Goal: Information Seeking & Learning: Learn about a topic

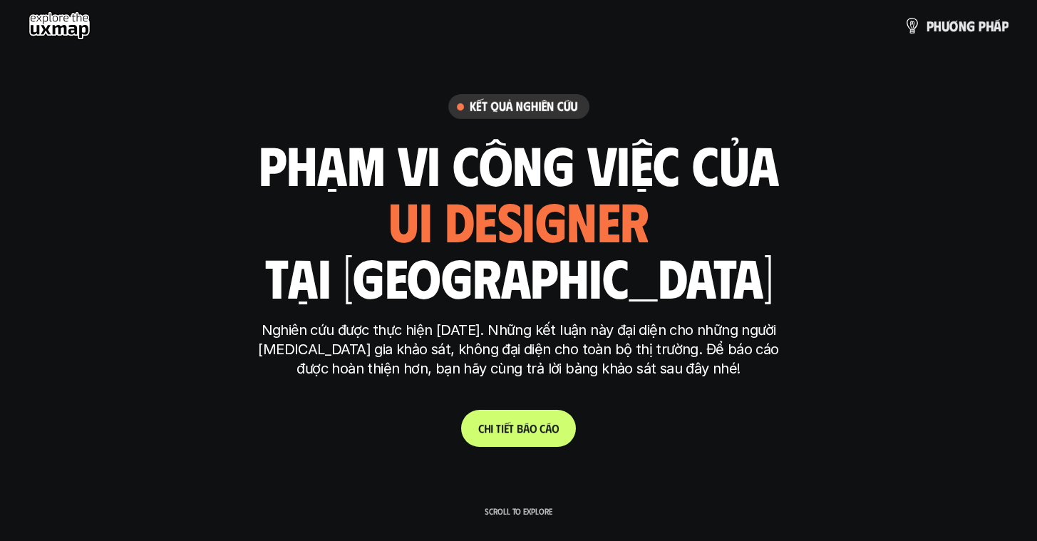
click at [534, 419] on link "C h i t i ế t b á o c á o" at bounding box center [518, 428] width 115 height 37
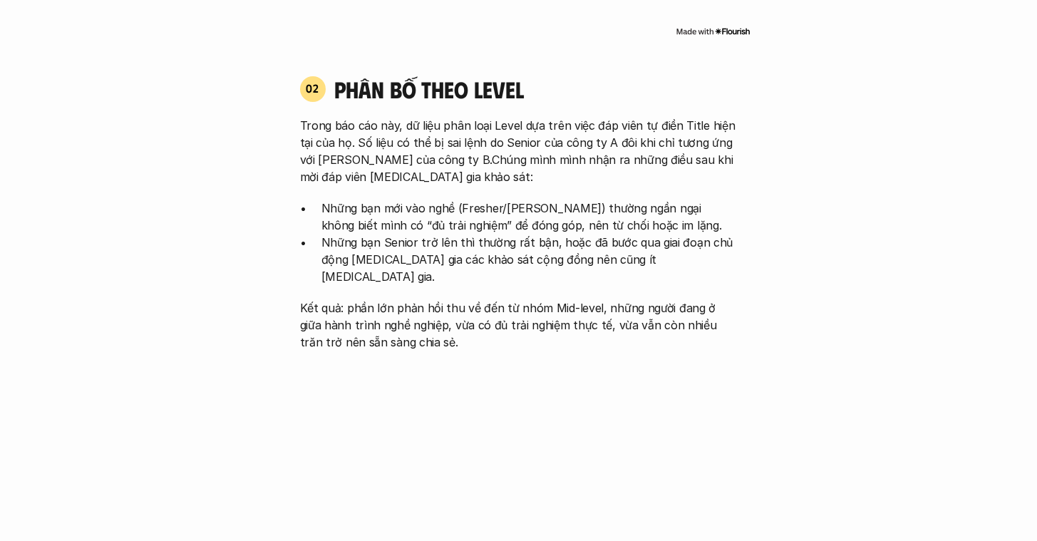
scroll to position [1392, 0]
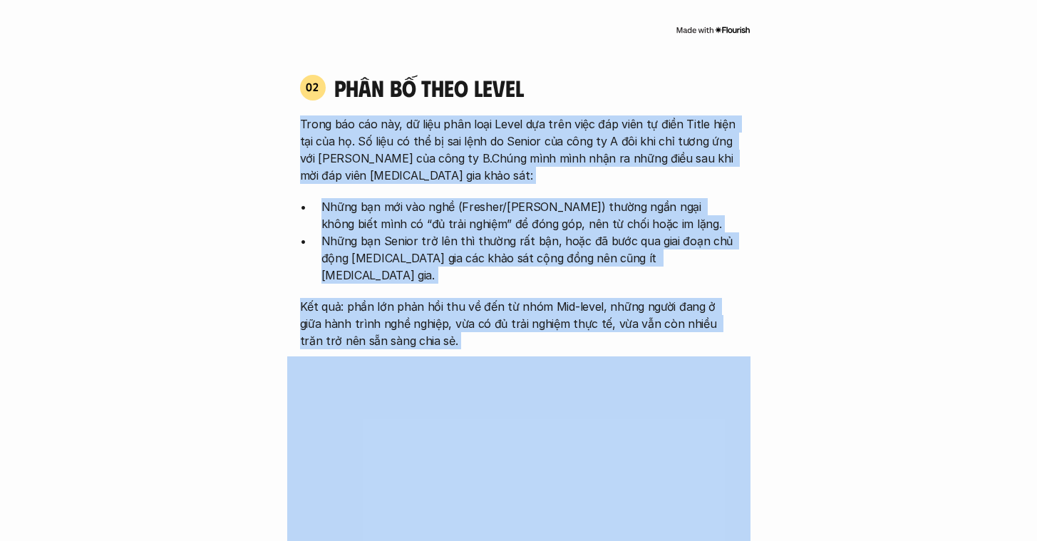
drag, startPoint x: 274, startPoint y: 95, endPoint x: 691, endPoint y: 320, distance: 473.2
click at [691, 315] on div "02 phân bố theo Level Trong báo cáo này, dữ liệu phân loại Level dựa trên việc …" at bounding box center [518, 372] width 463 height 627
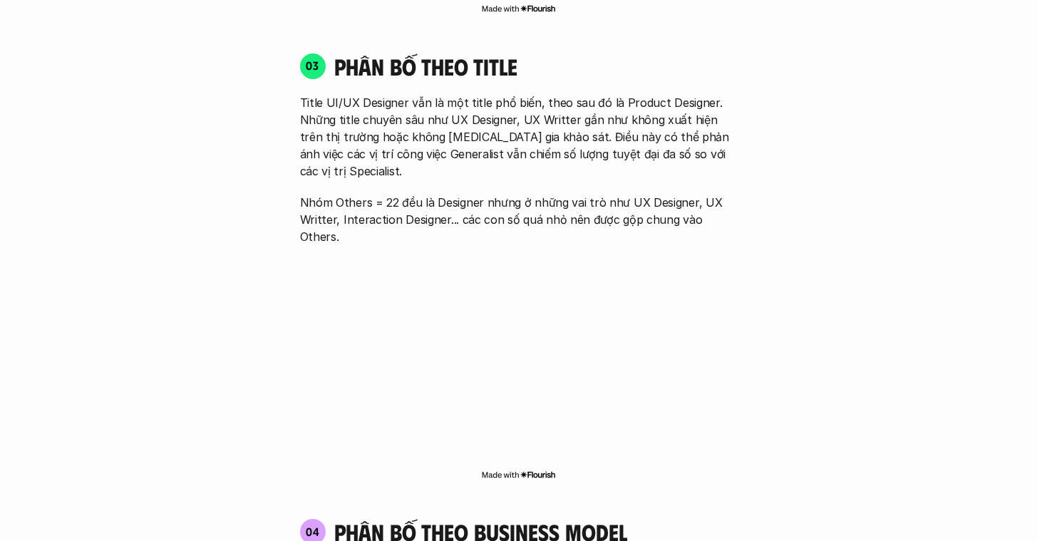
scroll to position [2048, 0]
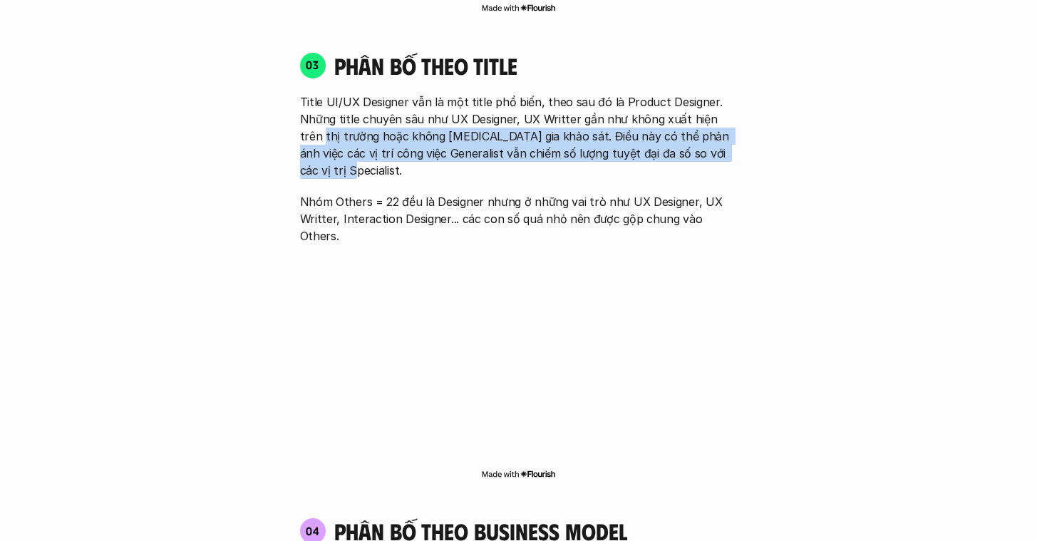
drag, startPoint x: 276, startPoint y: 95, endPoint x: 837, endPoint y: 128, distance: 561.8
click at [713, 128] on div "01 Phân bố theo background 03 nhóm ngành chính của những người [MEDICAL_DATA] g…" at bounding box center [519, 168] width 912 height 2606
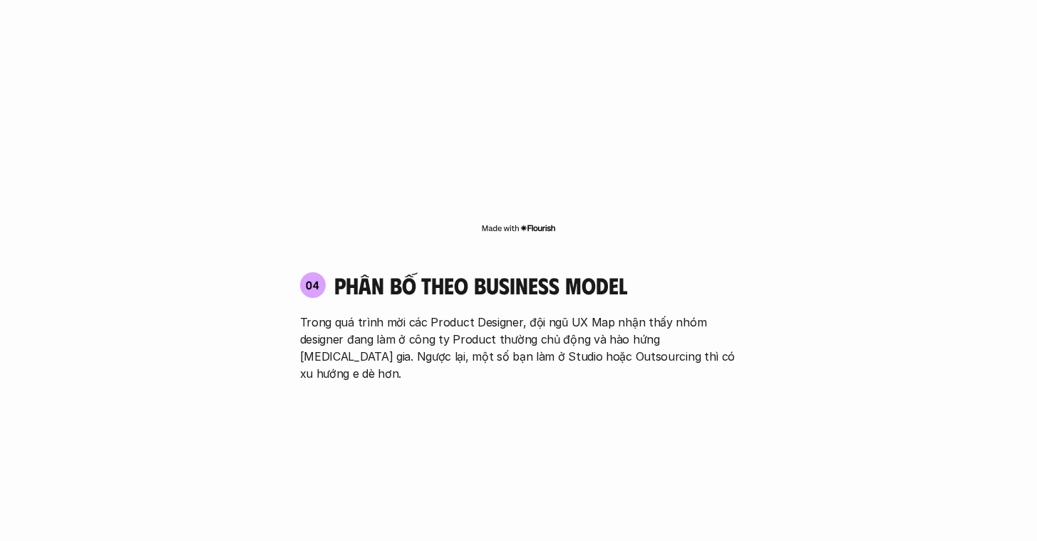
scroll to position [2323, 0]
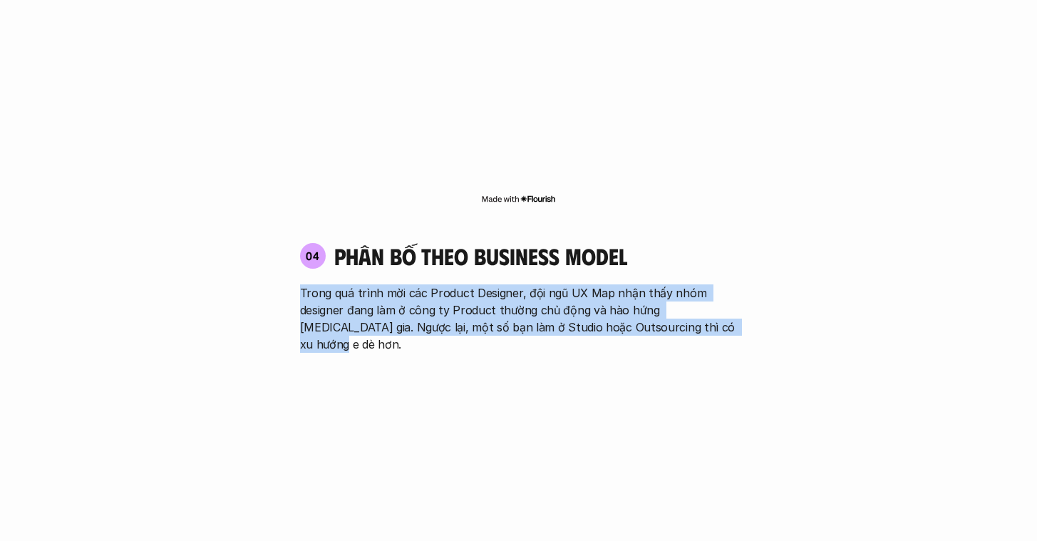
drag, startPoint x: 264, startPoint y: 219, endPoint x: 929, endPoint y: 254, distance: 665.1
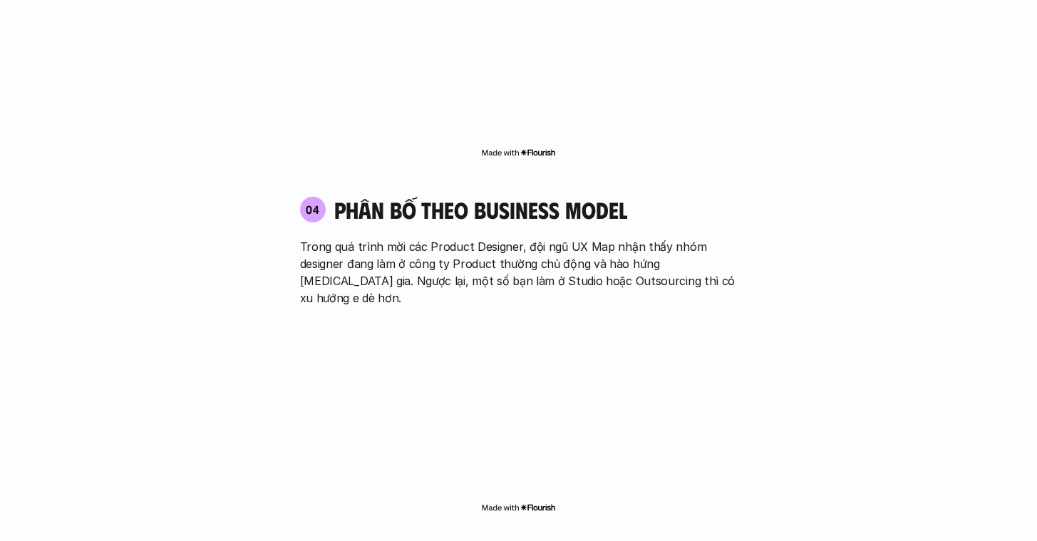
scroll to position [2370, 0]
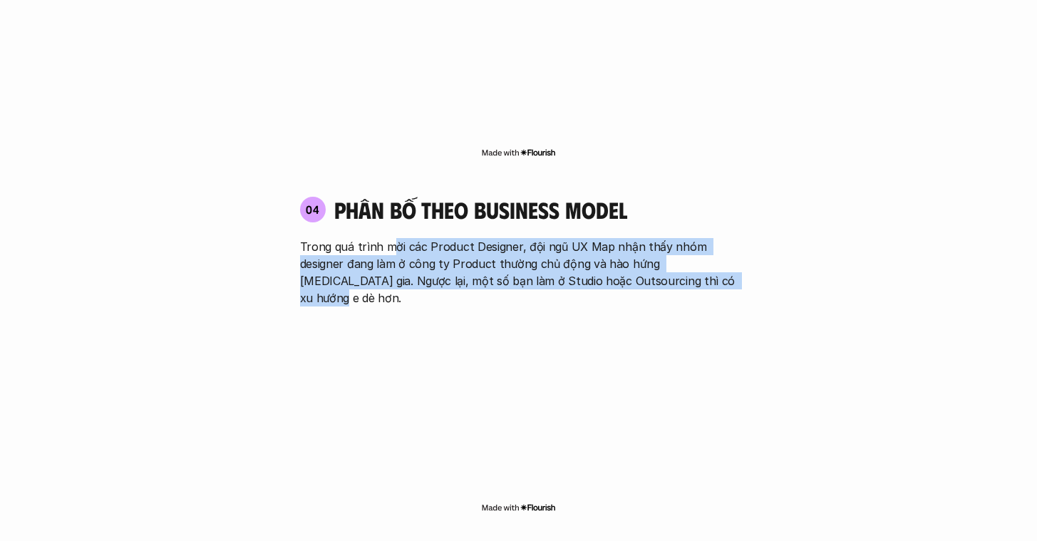
drag, startPoint x: 391, startPoint y: 176, endPoint x: 764, endPoint y: 222, distance: 375.6
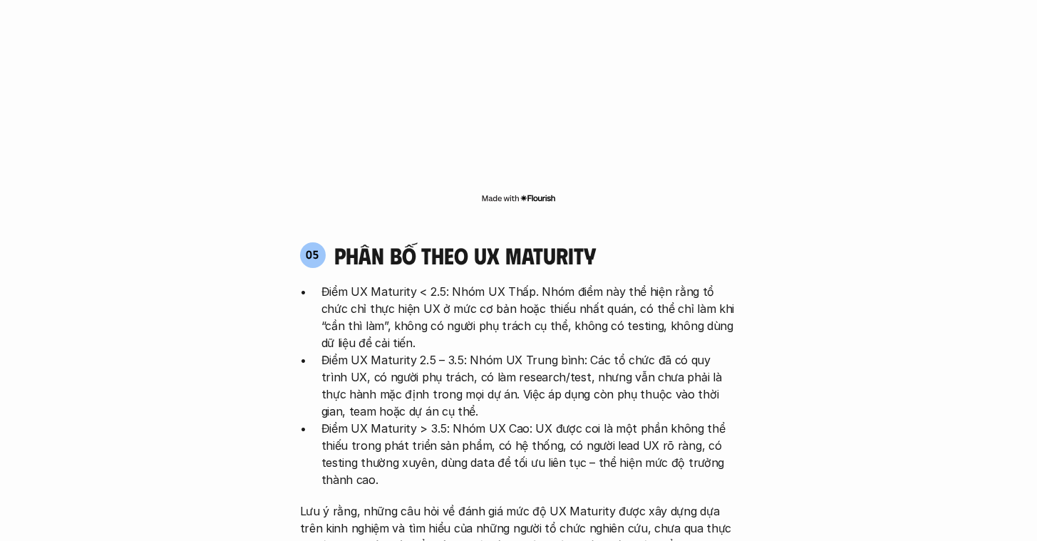
scroll to position [2686, 0]
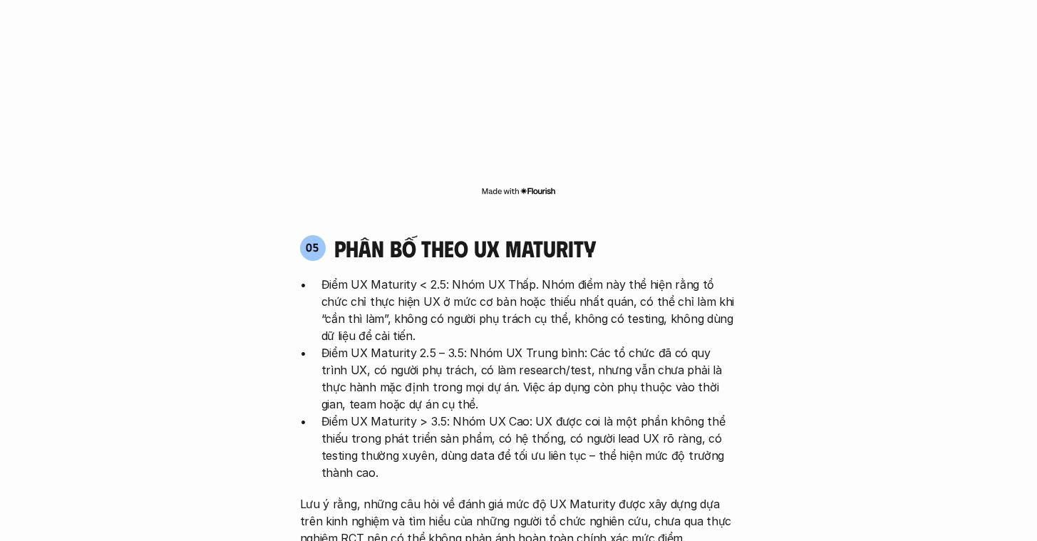
drag, startPoint x: 439, startPoint y: 215, endPoint x: 443, endPoint y: 255, distance: 40.1
click at [443, 276] on p "Điểm UX Maturity < 2.5: Nhóm UX Thấp. Nhóm điểm này thể hiện rằng tổ chức chỉ t…" at bounding box center [529, 310] width 416 height 68
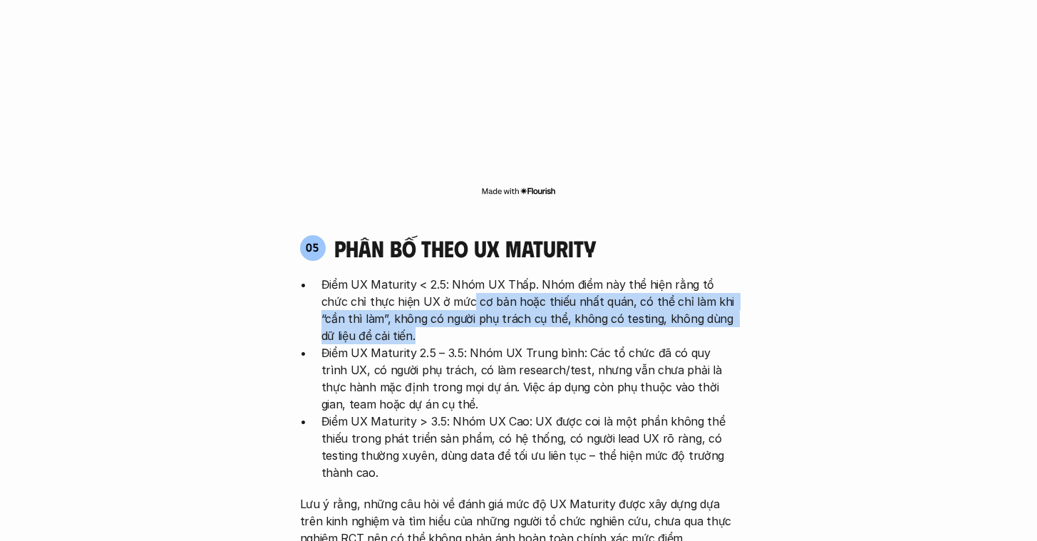
drag, startPoint x: 441, startPoint y: 217, endPoint x: 446, endPoint y: 249, distance: 33.2
click at [446, 276] on p "Điểm UX Maturity < 2.5: Nhóm UX Thấp. Nhóm điểm này thể hiện rằng tổ chức chỉ t…" at bounding box center [529, 310] width 416 height 68
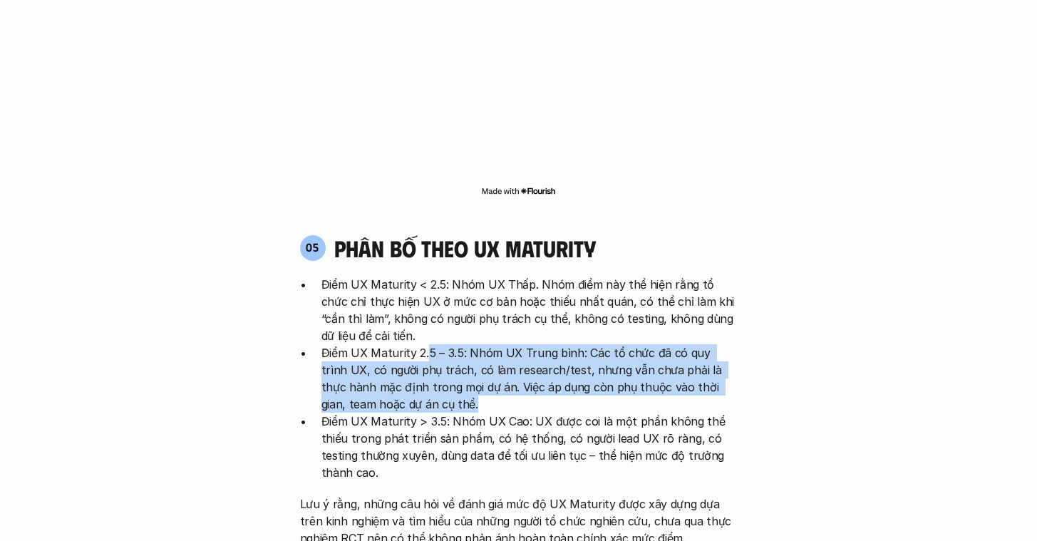
drag, startPoint x: 426, startPoint y: 266, endPoint x: 438, endPoint y: 326, distance: 60.9
click at [438, 344] on p "Điểm UX Maturity 2.5 – 3.5: Nhóm UX Trung bình: Các tổ chức đã có quy trình UX,…" at bounding box center [529, 378] width 416 height 68
click at [437, 344] on p "Điểm UX Maturity 2.5 – 3.5: Nhóm UX Trung bình: Các tổ chức đã có quy trình UX,…" at bounding box center [529, 378] width 416 height 68
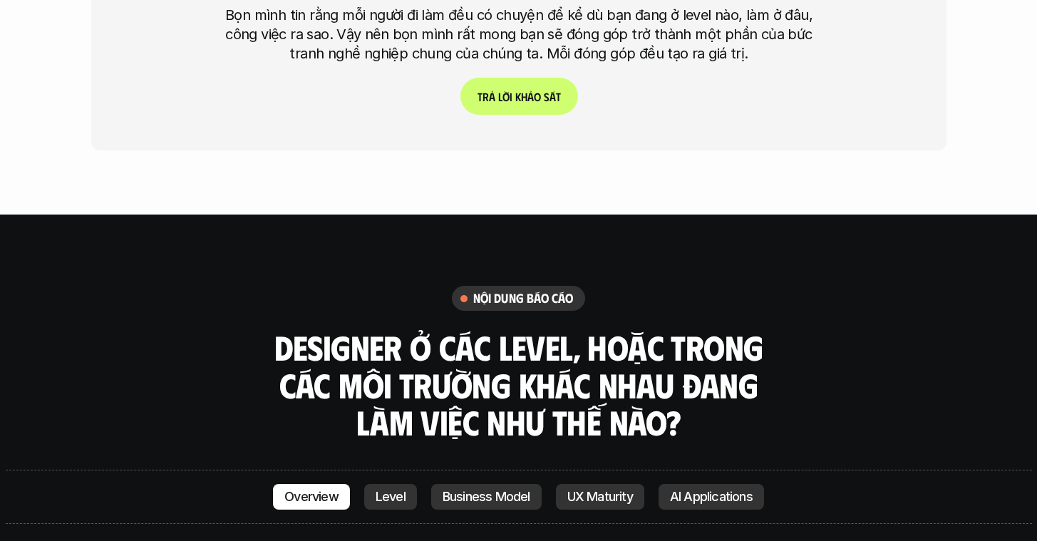
scroll to position [3814, 0]
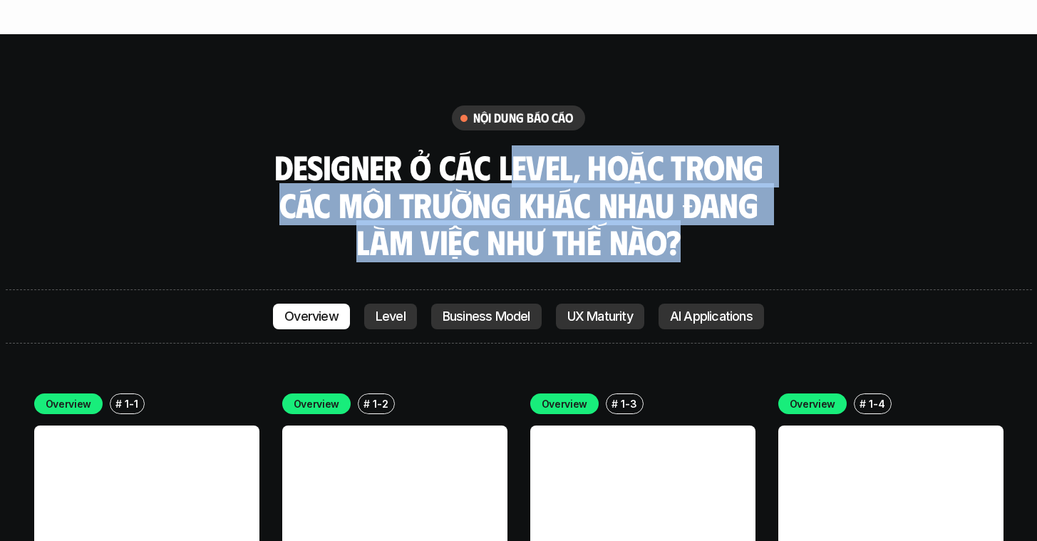
drag, startPoint x: 559, startPoint y: 83, endPoint x: 787, endPoint y: 160, distance: 241.4
click at [713, 160] on div "nội dung báo cáo Designer ở các level, hoặc trong các môi trường khác nhau đang…" at bounding box center [519, 182] width 1026 height 155
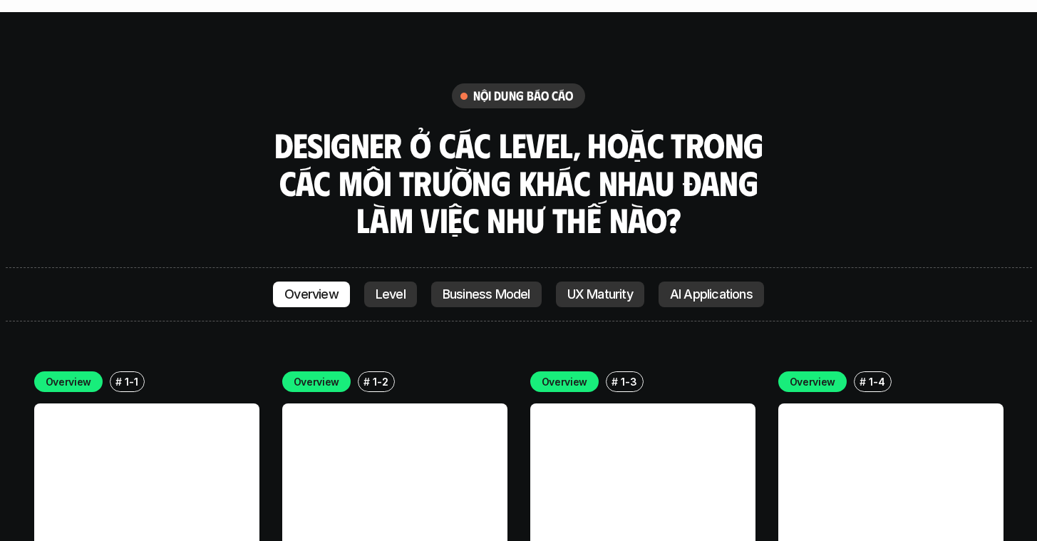
scroll to position [3970, 0]
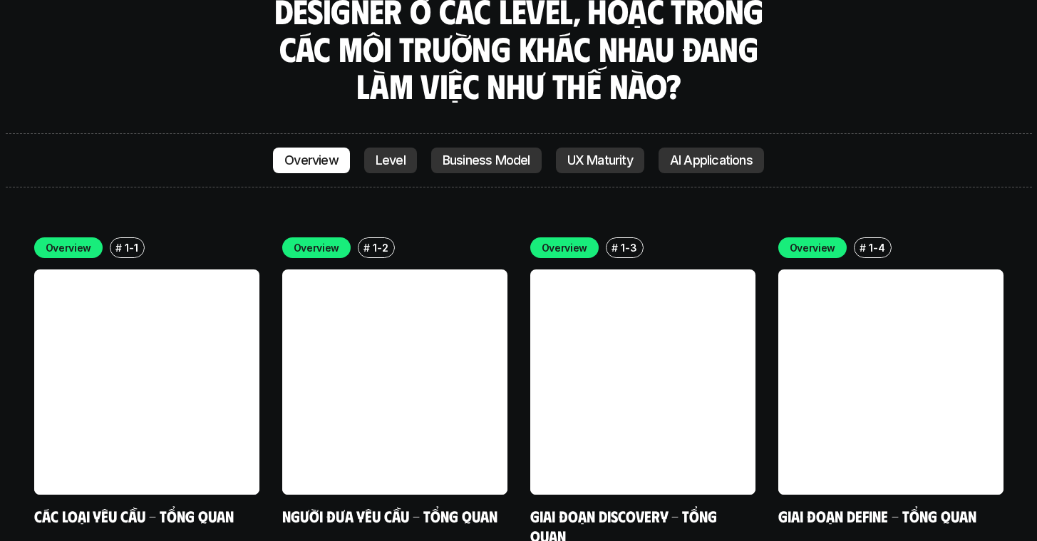
click at [470, 153] on p "Business Model" at bounding box center [487, 160] width 88 height 14
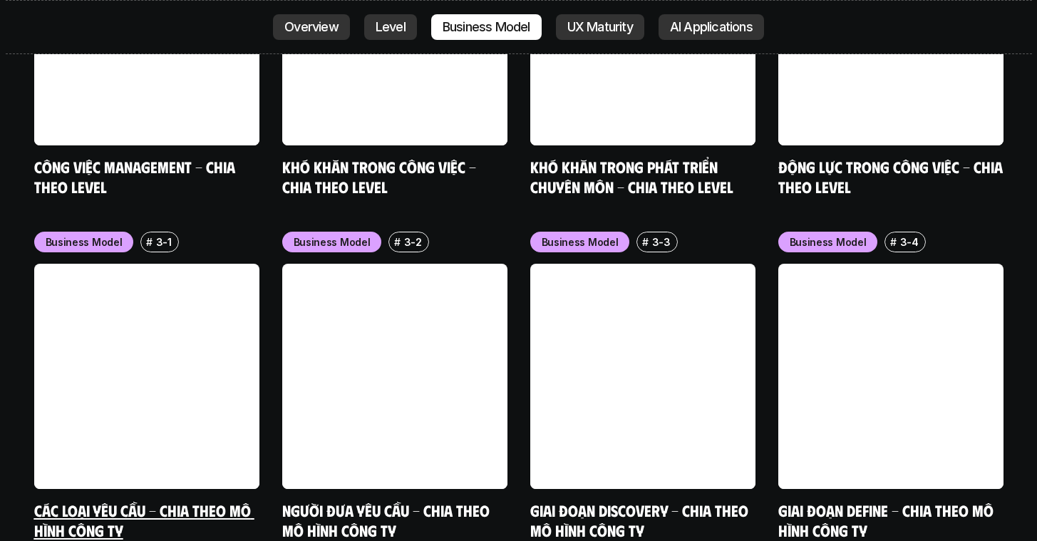
scroll to position [5694, 0]
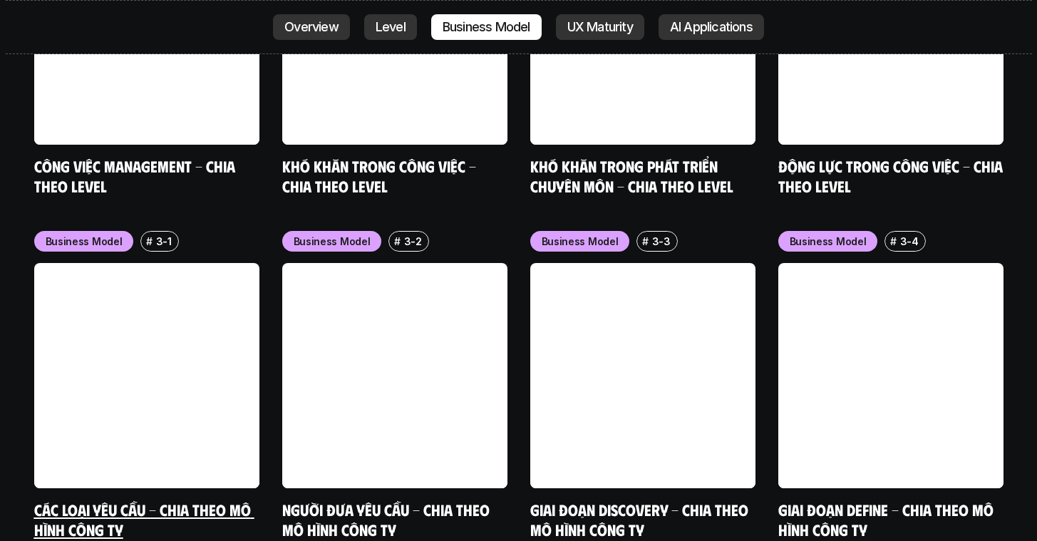
click at [165, 419] on link "Các loại yêu cầu - Chia theo mô hình công ty" at bounding box center [144, 519] width 220 height 39
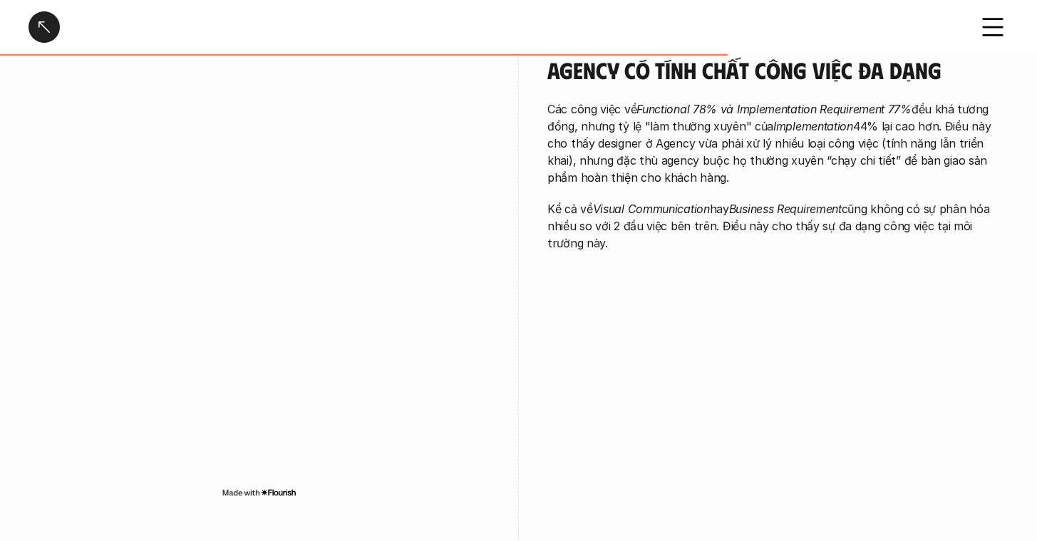
scroll to position [1926, 0]
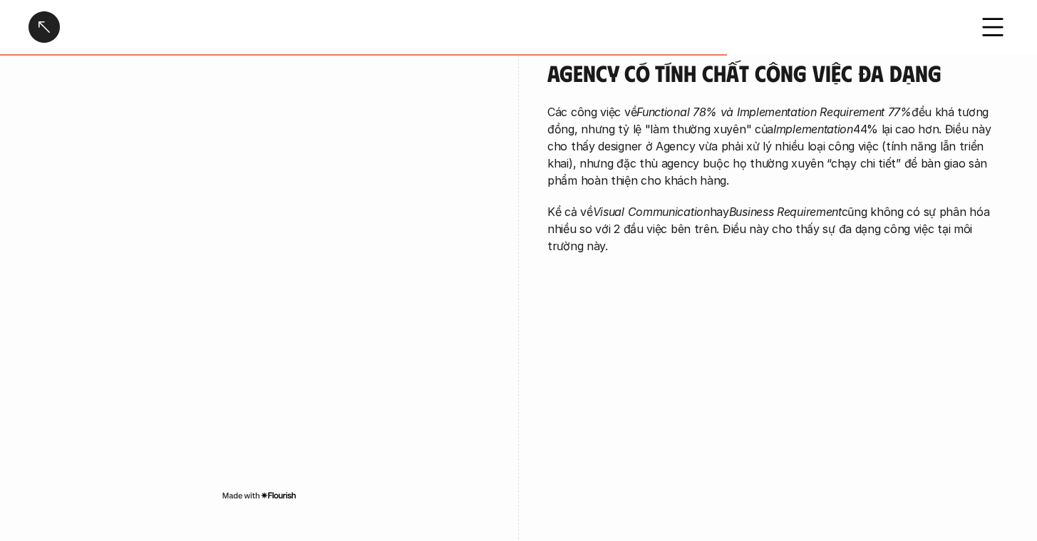
drag, startPoint x: 673, startPoint y: 170, endPoint x: 869, endPoint y: 315, distance: 243.4
click at [713, 315] on div "Agency có tính chất công việc đa dạng Các công việc về Functional 78% và Implem…" at bounding box center [519, 285] width 980 height 522
click at [713, 249] on p "Kể cả về Visual Communication hay Business Requirement cũng không có sự phân hó…" at bounding box center [777, 228] width 461 height 51
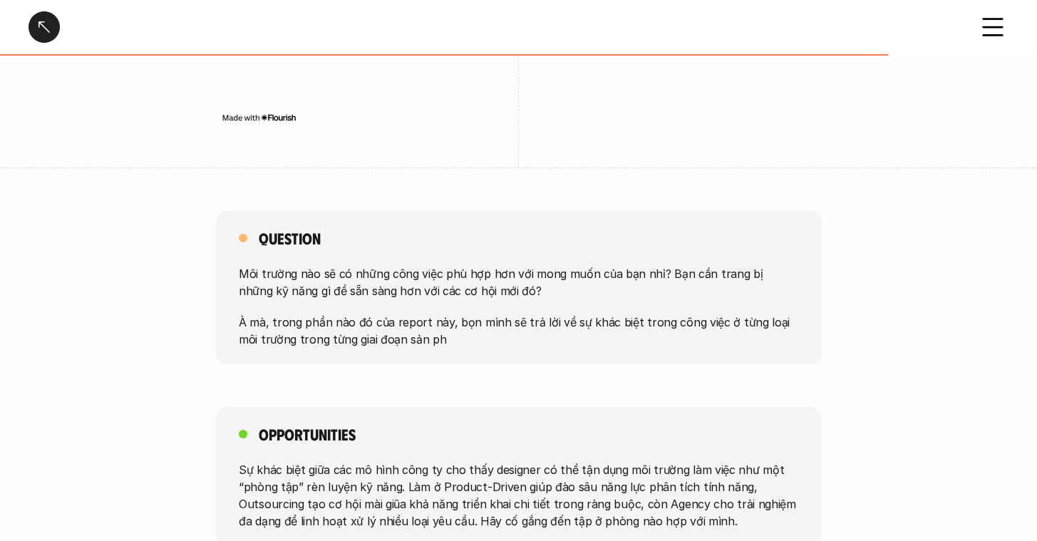
scroll to position [2298, 0]
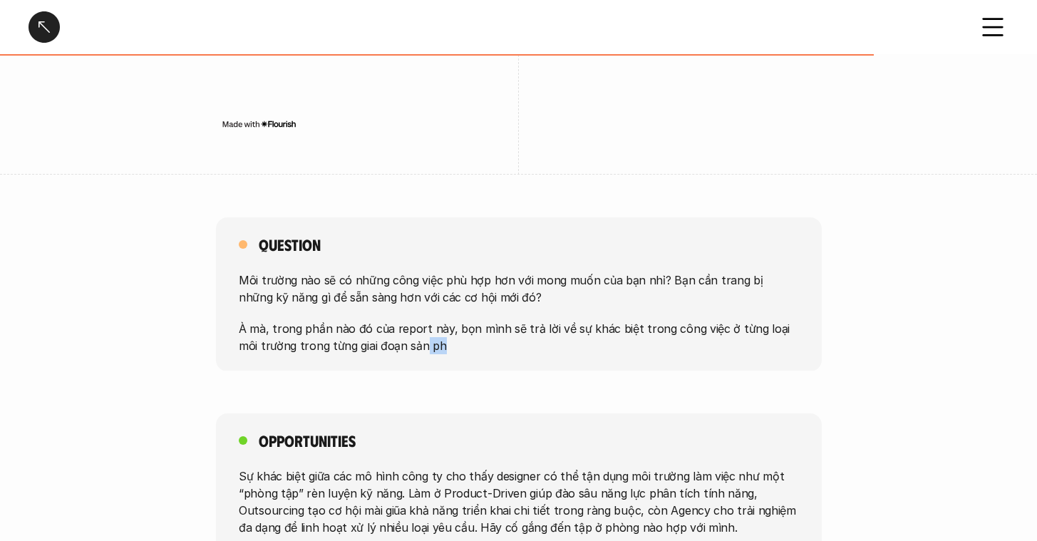
drag, startPoint x: 409, startPoint y: 336, endPoint x: 516, endPoint y: 346, distance: 107.4
click at [516, 346] on p "À mà, trong phần nào đó của report này, bọn mình sẽ trả lời về sự khác biệt tro…" at bounding box center [519, 336] width 560 height 34
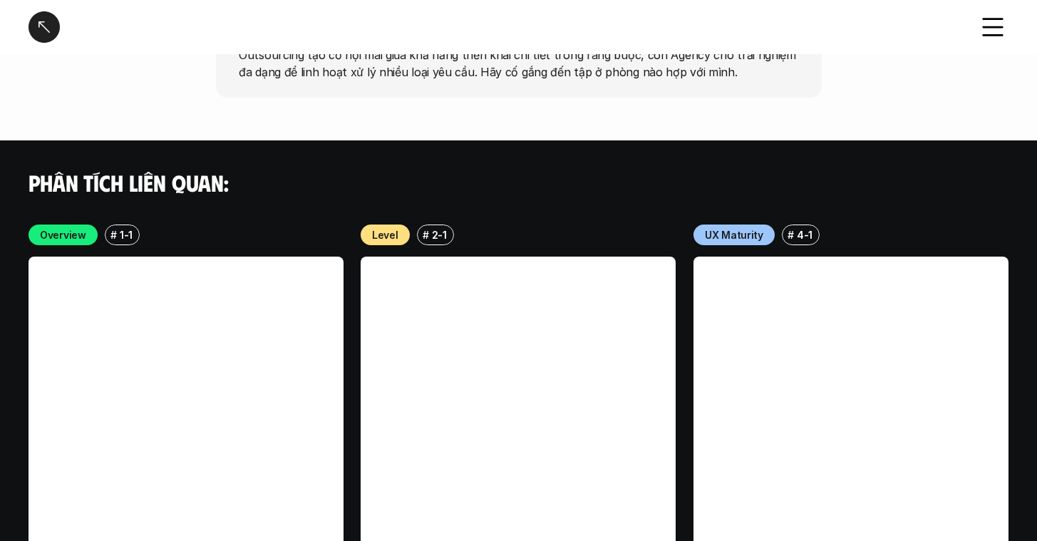
scroll to position [2795, 0]
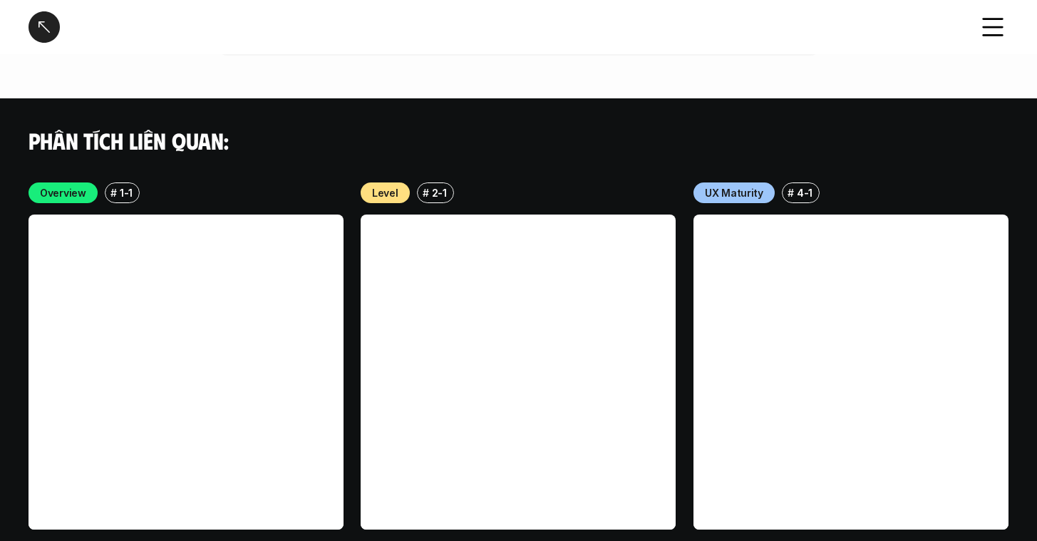
click at [38, 29] on div at bounding box center [44, 26] width 31 height 31
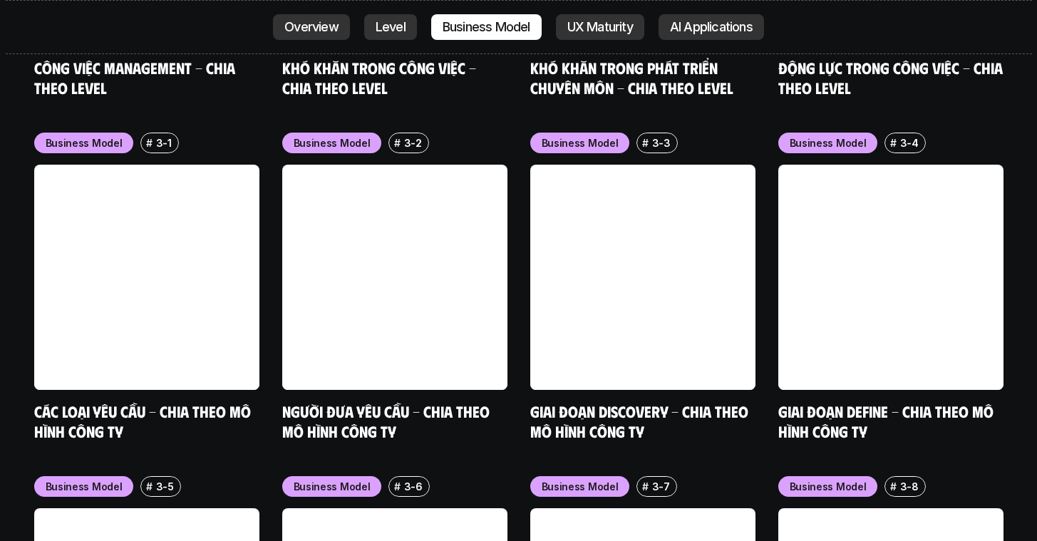
scroll to position [5773, 0]
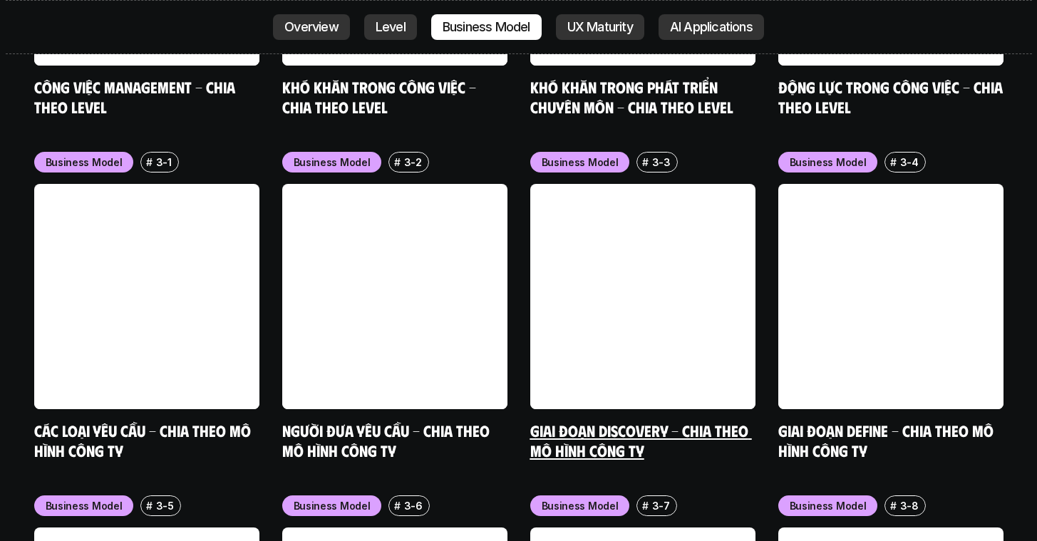
click at [633, 308] on link at bounding box center [642, 296] width 225 height 225
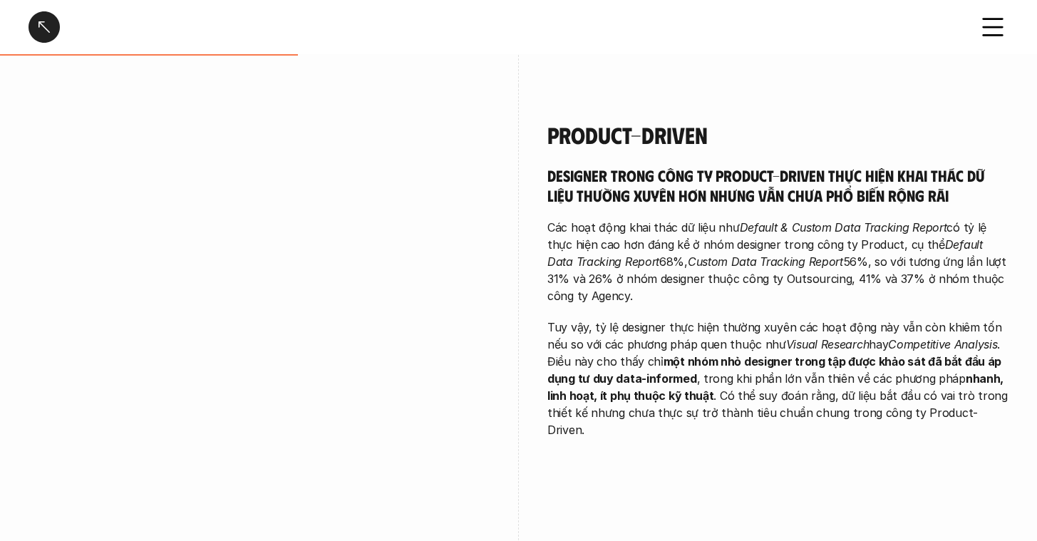
scroll to position [839, 0]
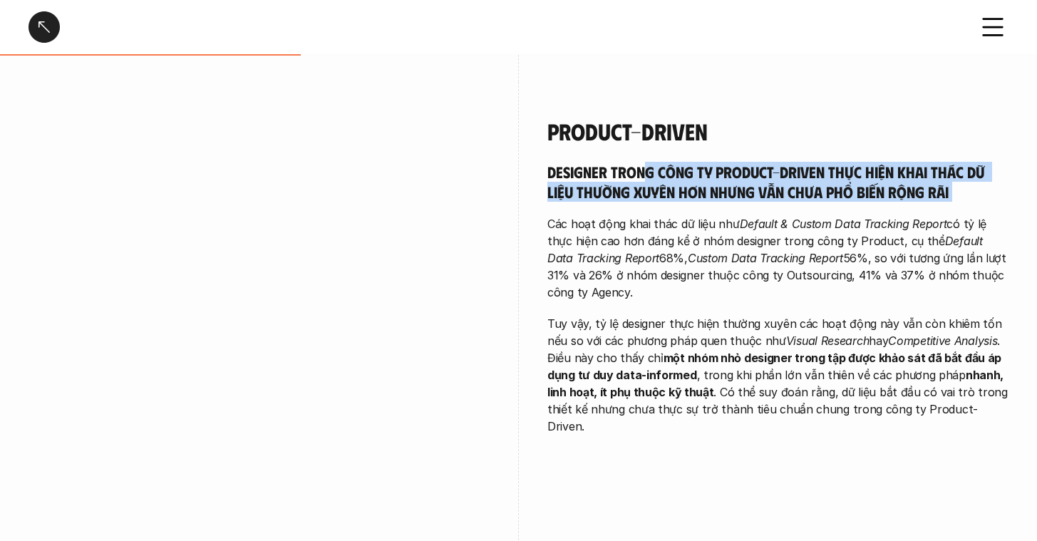
drag, startPoint x: 705, startPoint y: 143, endPoint x: 992, endPoint y: 175, distance: 289.0
click at [713, 175] on div "Designer trong công ty Product-Driven thực hiện khai thác dữ liệu thường xuyên …" at bounding box center [777, 298] width 461 height 273
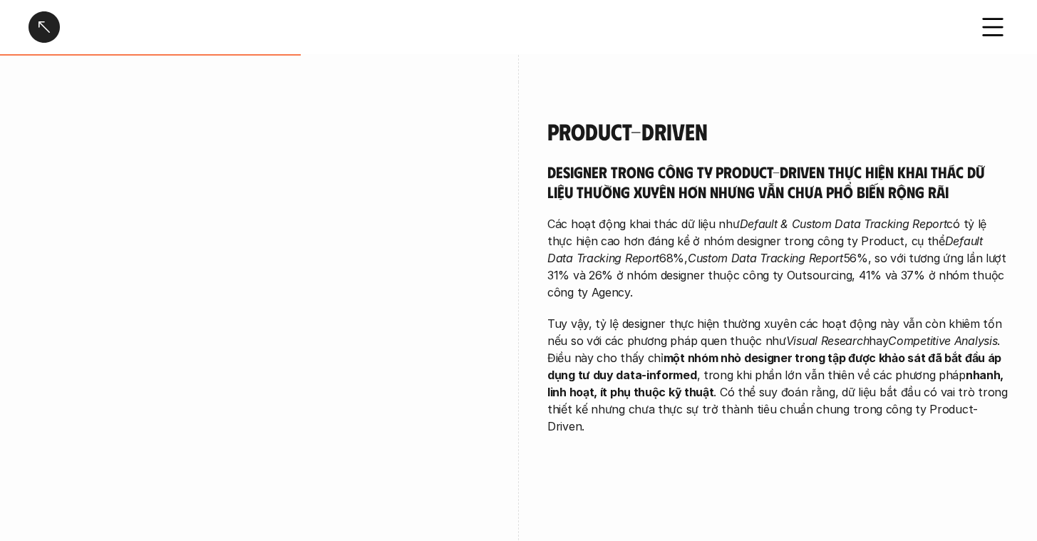
drag, startPoint x: 779, startPoint y: 237, endPoint x: 763, endPoint y: 239, distance: 15.8
click at [713, 237] on p "Các hoạt động khai thác dữ liệu như Default & Custom Data Tracking Report có tỷ…" at bounding box center [777, 258] width 461 height 86
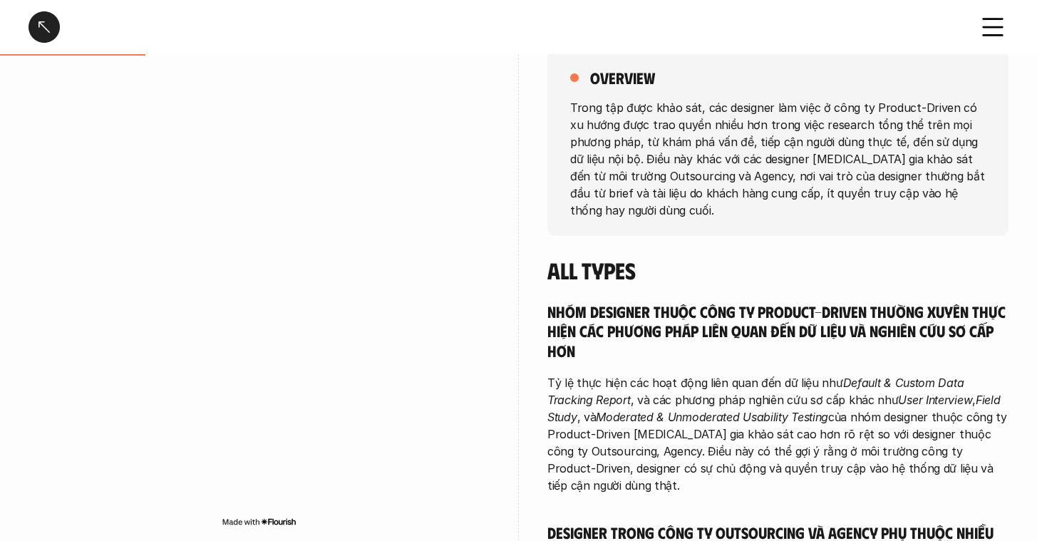
scroll to position [0, 0]
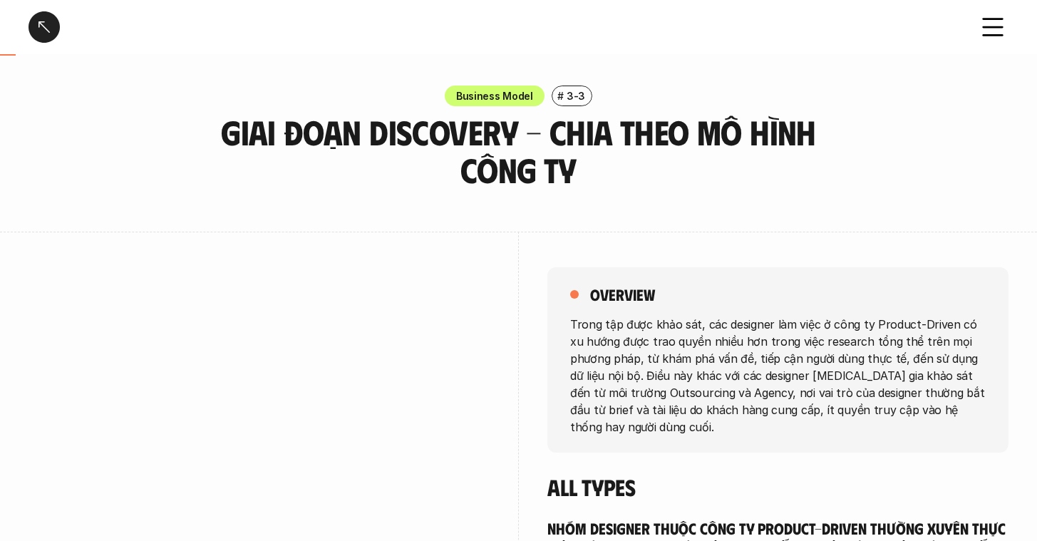
click at [29, 27] on div at bounding box center [44, 26] width 31 height 31
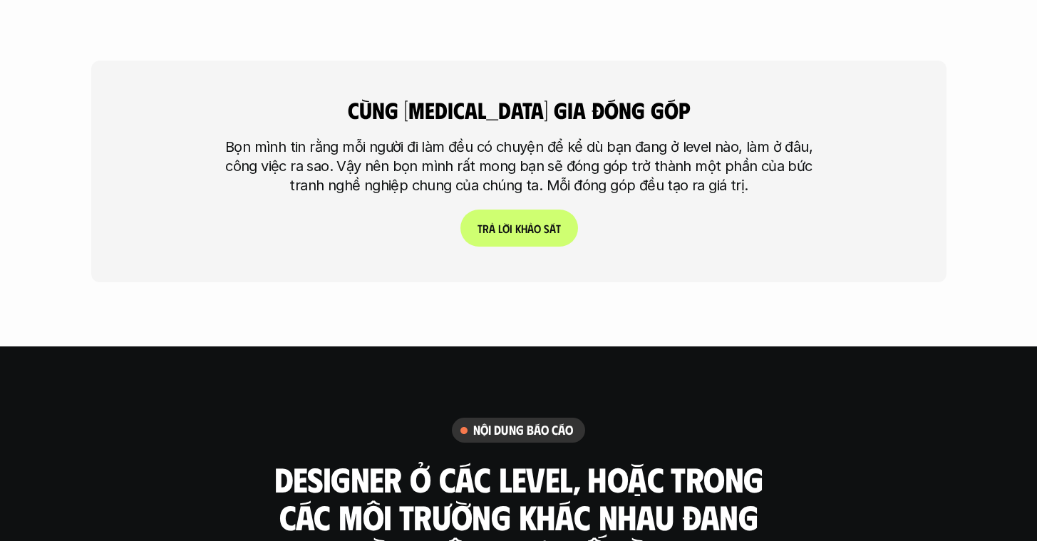
scroll to position [3563, 0]
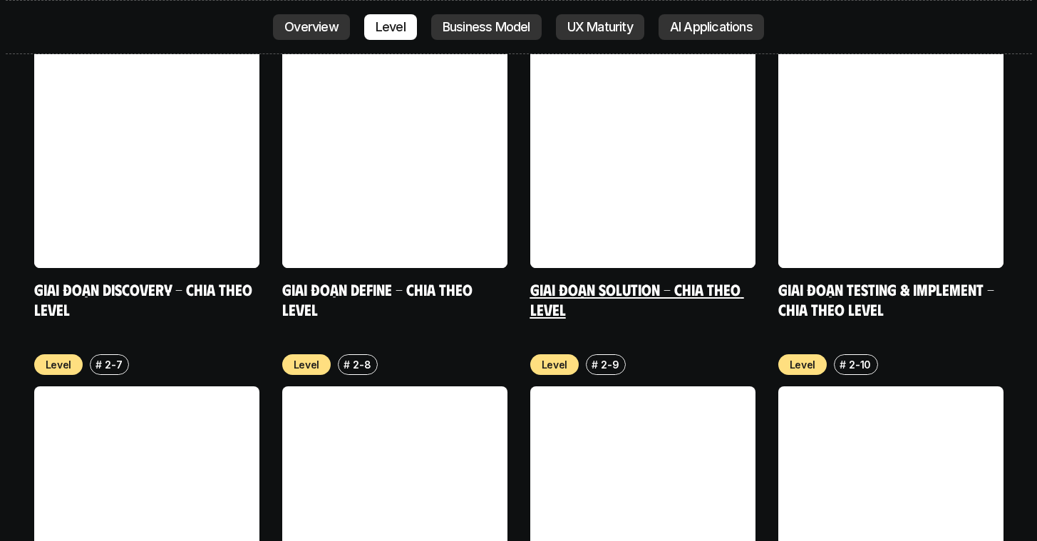
scroll to position [5595, 0]
